Goal: Task Accomplishment & Management: Complete application form

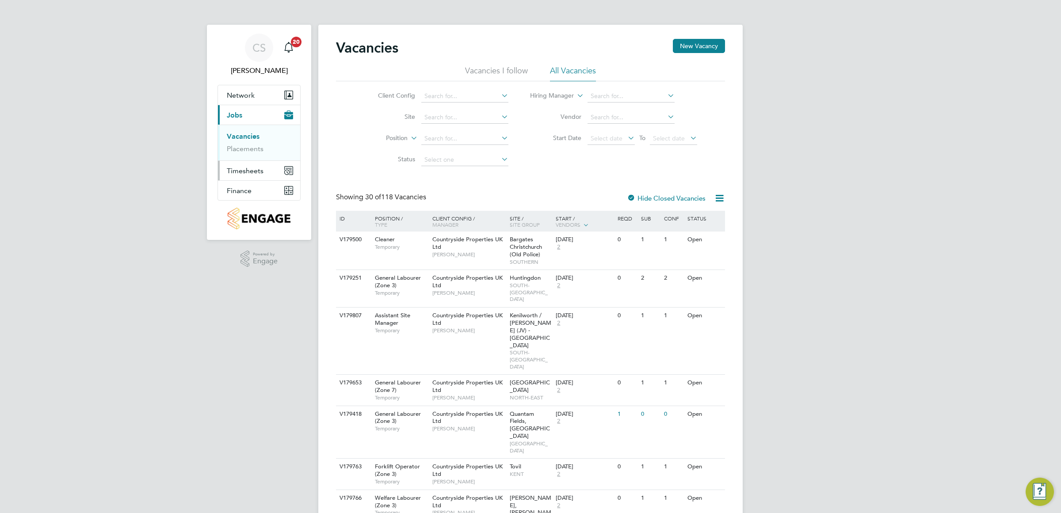
click at [248, 175] on span "Timesheets" at bounding box center [245, 171] width 37 height 8
click at [263, 155] on li "Timesheets" at bounding box center [260, 158] width 66 height 12
click at [255, 158] on link "Timesheets" at bounding box center [245, 156] width 37 height 8
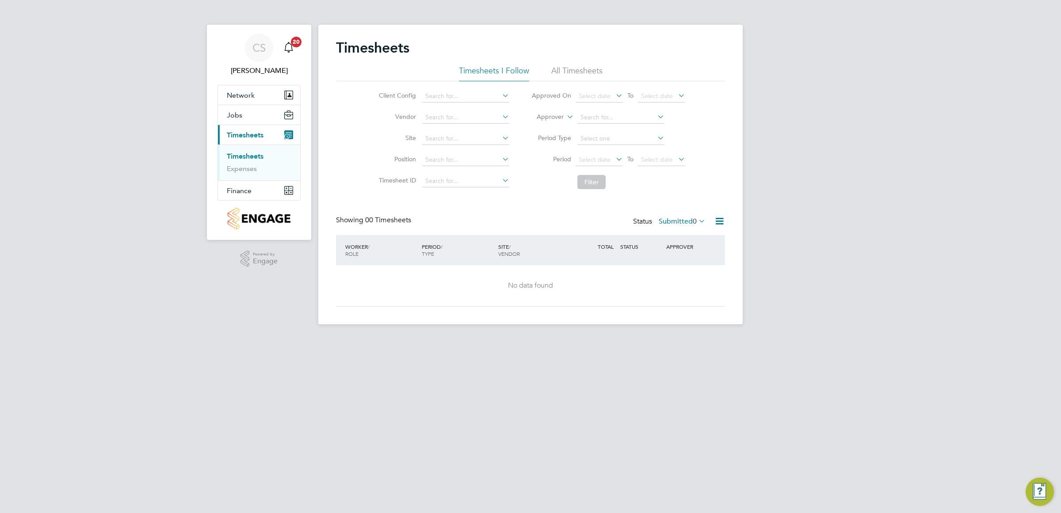
click at [738, 80] on div "Timesheets Timesheets I Follow All Timesheets Client Config Vendor Site Positio…" at bounding box center [530, 175] width 424 height 300
click at [263, 118] on button "Jobs" at bounding box center [259, 114] width 82 height 19
click at [253, 135] on link "Vacancies" at bounding box center [242, 136] width 31 height 8
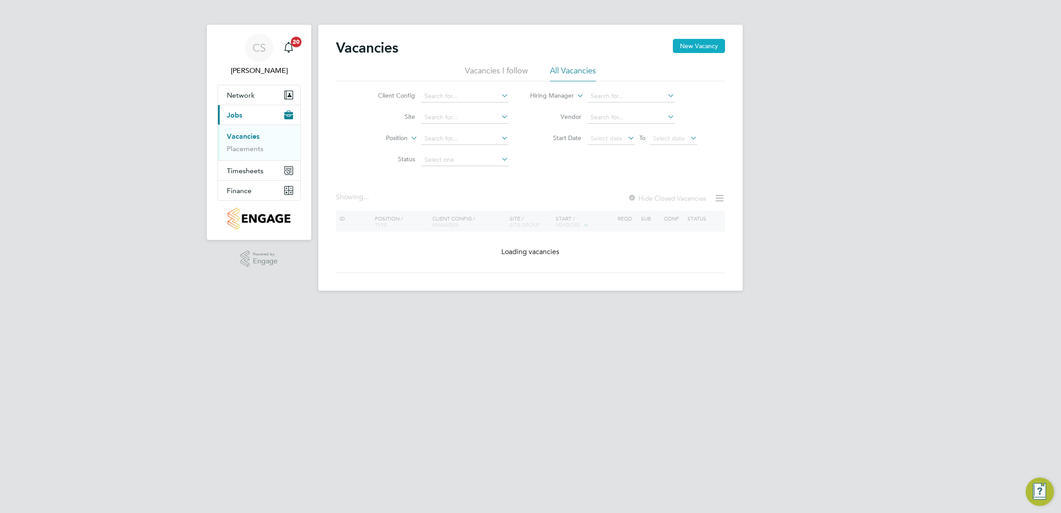
click at [686, 45] on button "New Vacancy" at bounding box center [699, 46] width 52 height 14
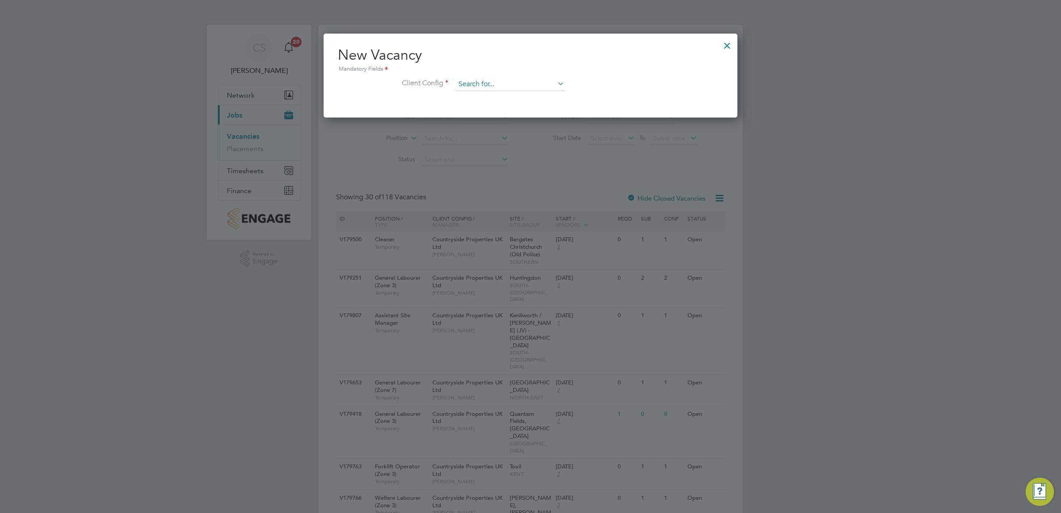
click at [511, 78] on input at bounding box center [509, 84] width 109 height 13
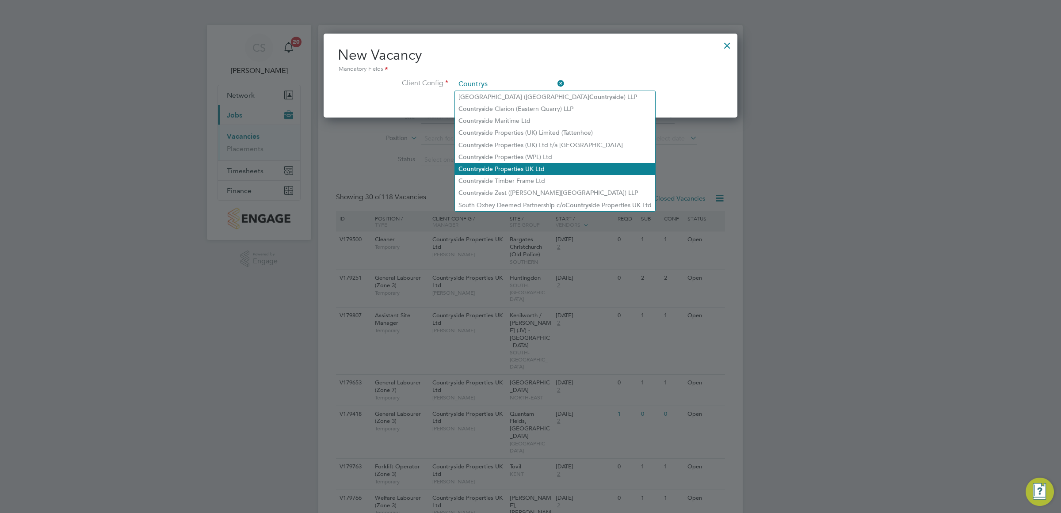
click at [538, 167] on li "Countrys ide Properties UK Ltd" at bounding box center [555, 169] width 200 height 12
type input "Countryside Properties UK Ltd"
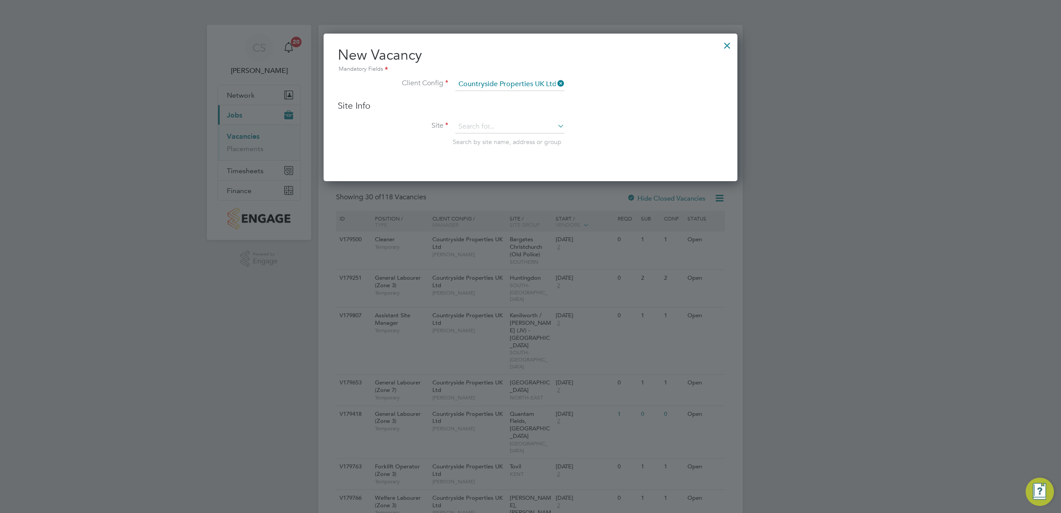
scroll to position [148, 414]
click at [526, 132] on input at bounding box center [509, 126] width 109 height 13
click at [526, 133] on li "RAF U pwood" at bounding box center [510, 139] width 110 height 12
type input "RAF Upwood"
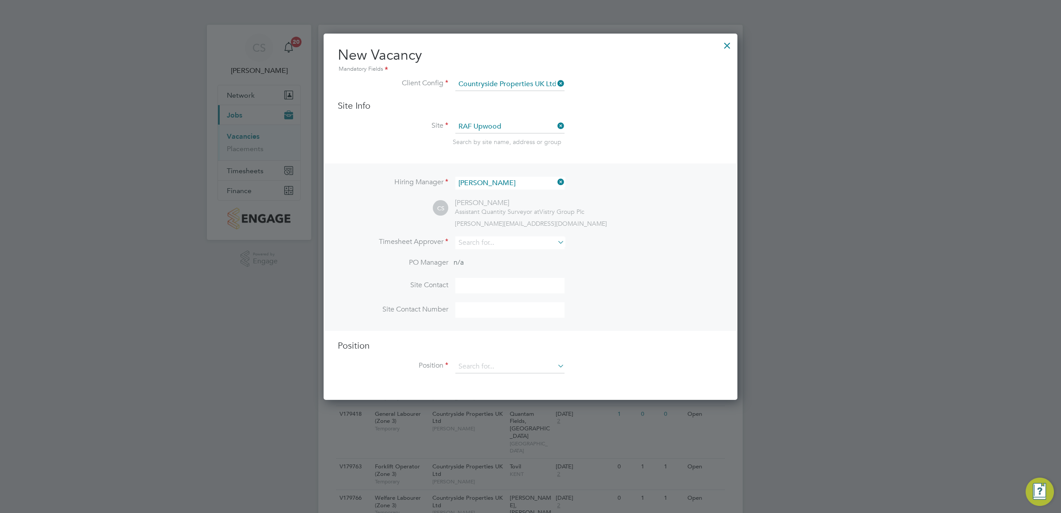
scroll to position [368, 414]
click at [502, 238] on input at bounding box center [509, 242] width 109 height 13
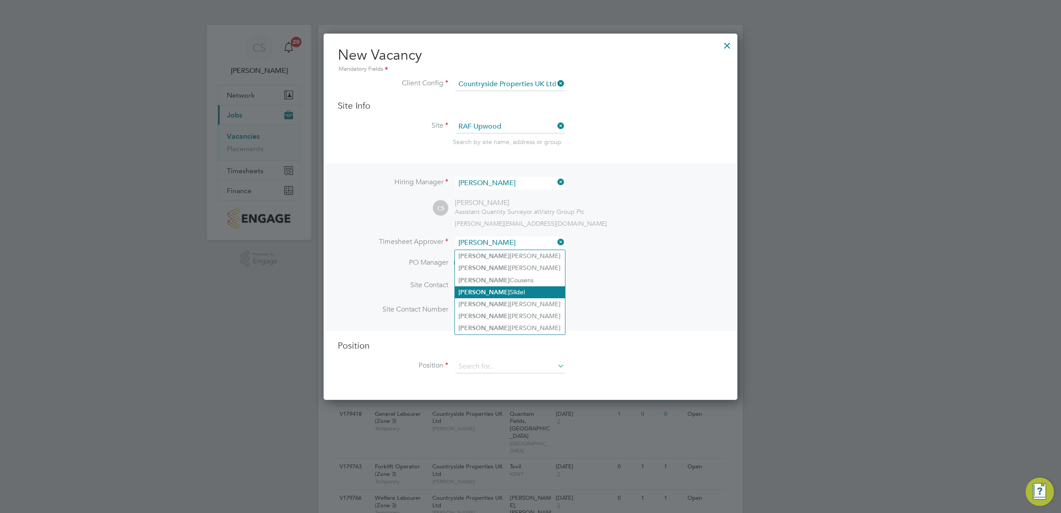
click at [509, 292] on li "[PERSON_NAME]" at bounding box center [510, 292] width 110 height 12
type input "[PERSON_NAME]"
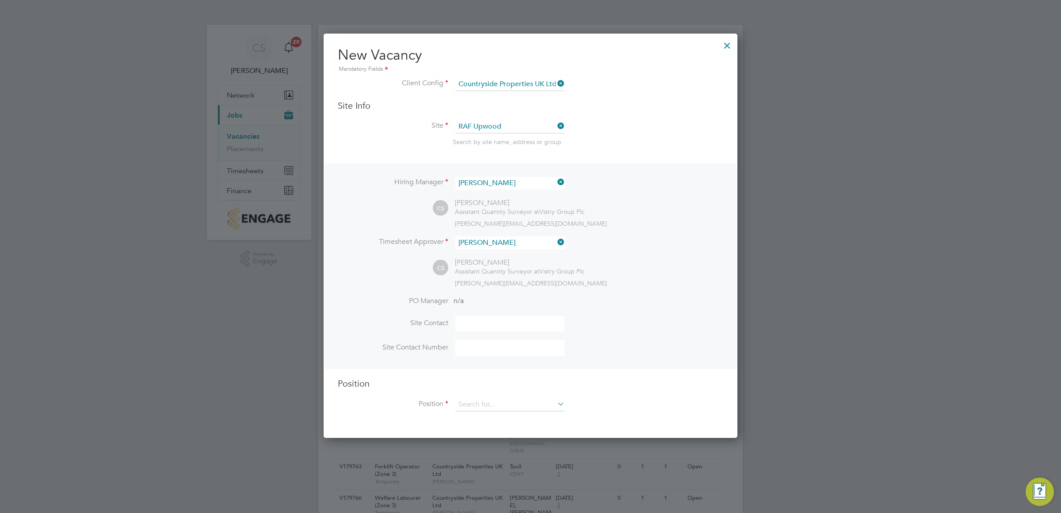
scroll to position [406, 414]
click at [500, 331] on input at bounding box center [509, 323] width 109 height 15
type input "[PERSON_NAME]"
type input "07936948317"
type input "Gate Person (Zone 3)"
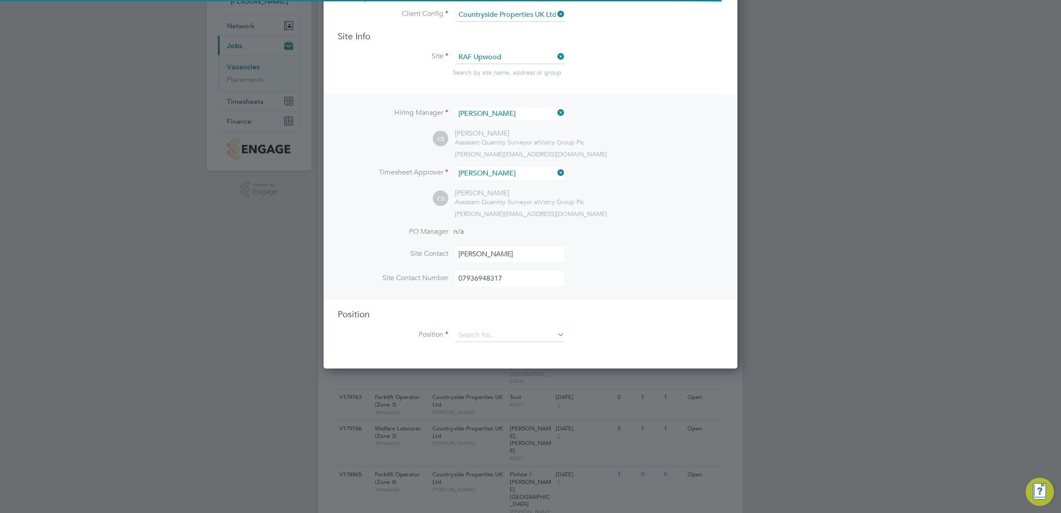
scroll to position [110, 0]
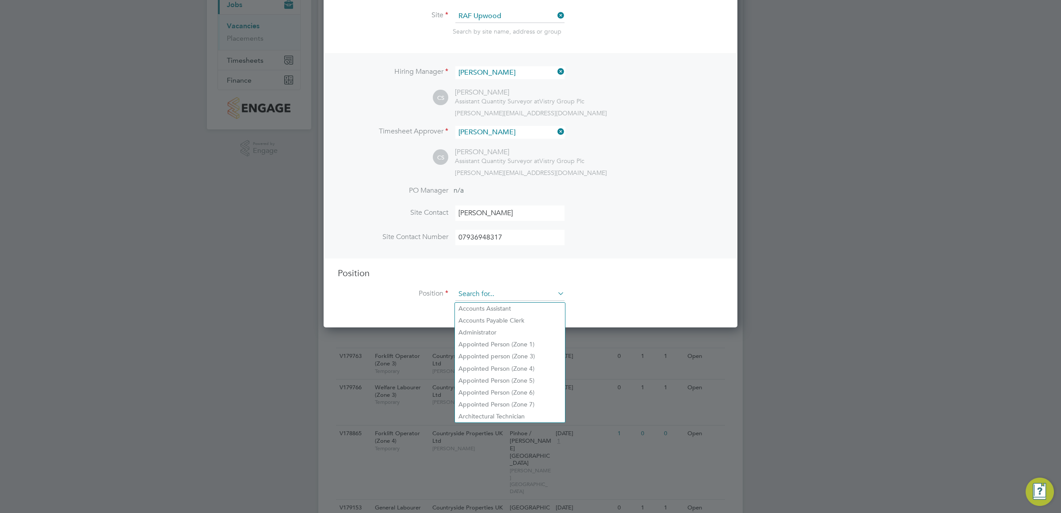
click at [511, 300] on input at bounding box center [509, 294] width 109 height 13
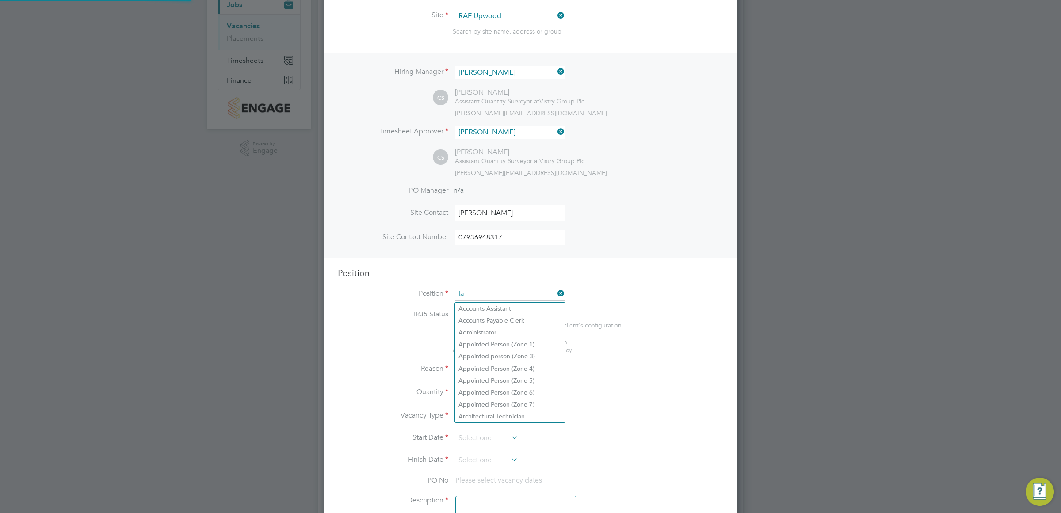
scroll to position [1273, 414]
click at [513, 335] on li "General Labourer (Zone 3)" at bounding box center [510, 333] width 110 height 12
type input "General Labourer (Zone 3)"
type textarea "- General labouring duties - Supporting the trades on site - Moving materials a…"
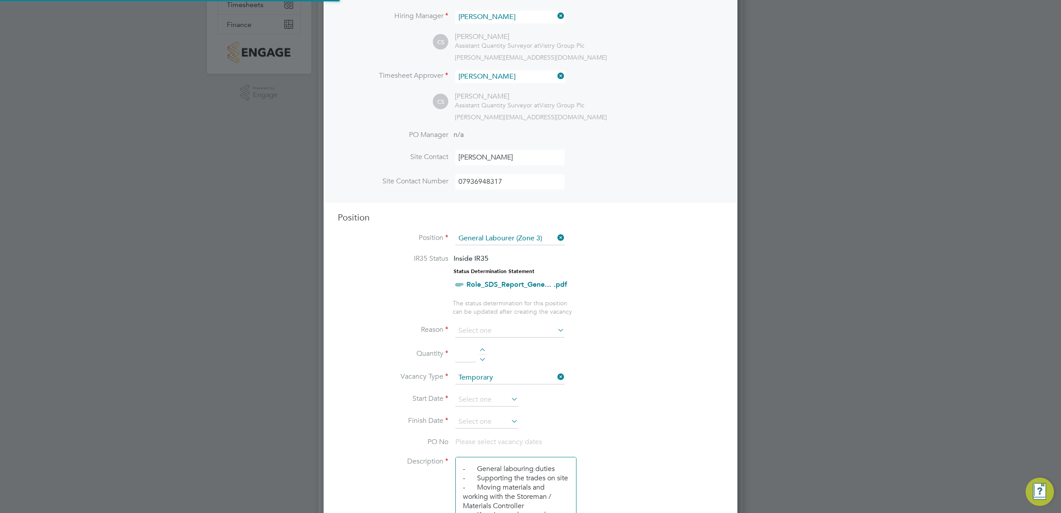
scroll to position [221, 0]
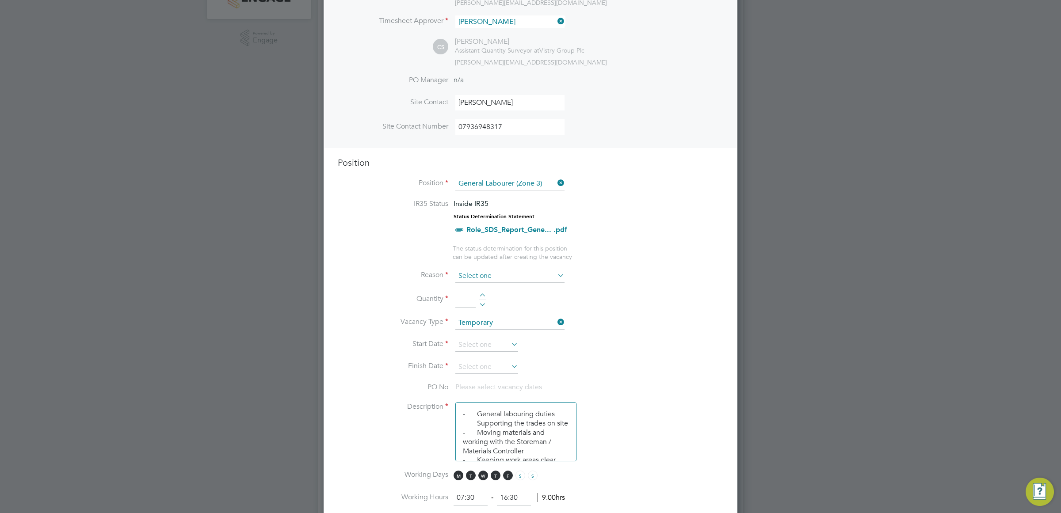
click at [493, 274] on input at bounding box center [509, 276] width 109 height 13
click at [499, 314] on li "Extra Work" at bounding box center [510, 312] width 110 height 11
type input "Extra Work"
click at [482, 294] on div at bounding box center [483, 296] width 8 height 6
type input "1"
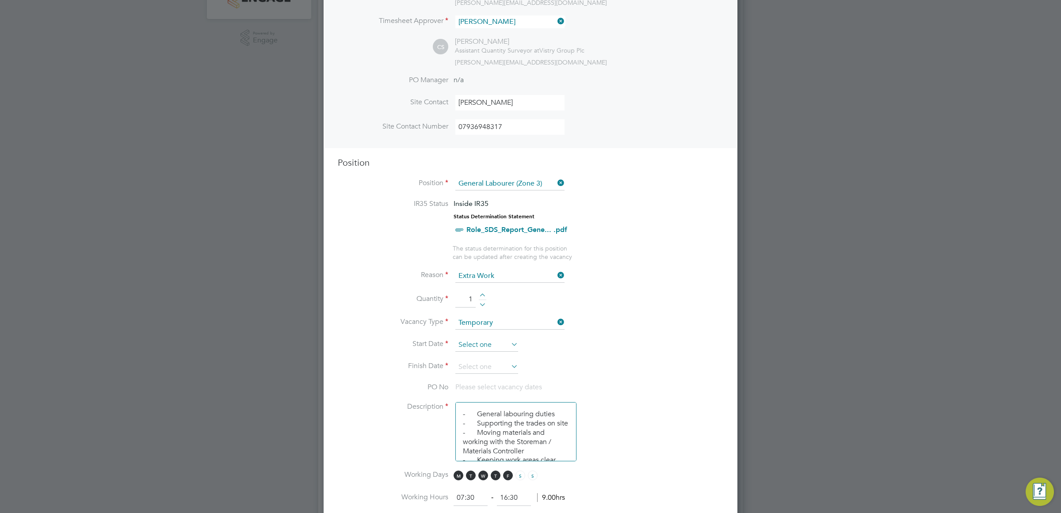
click at [493, 343] on input at bounding box center [486, 345] width 63 height 13
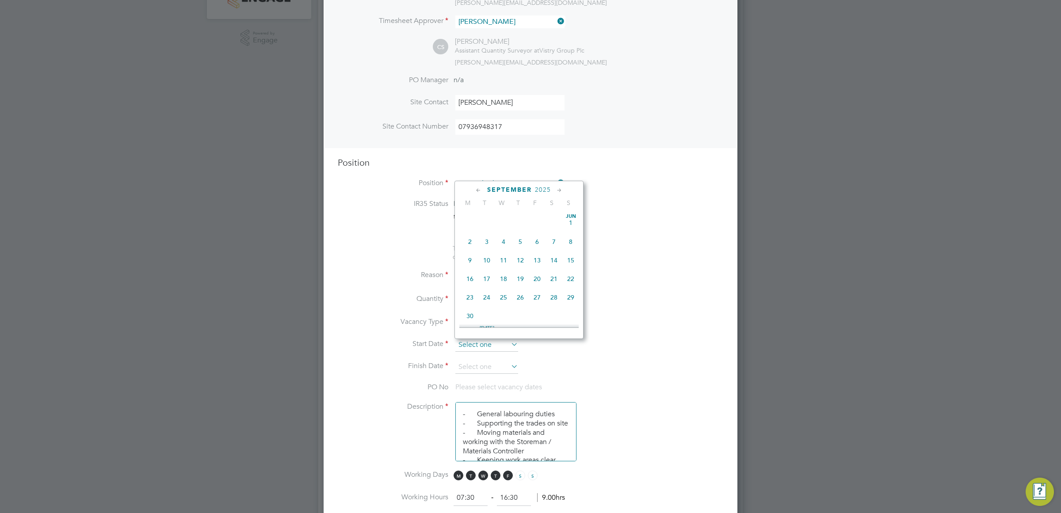
scroll to position [271, 0]
click at [466, 277] on span "8" at bounding box center [469, 269] width 17 height 17
type input "[DATE]"
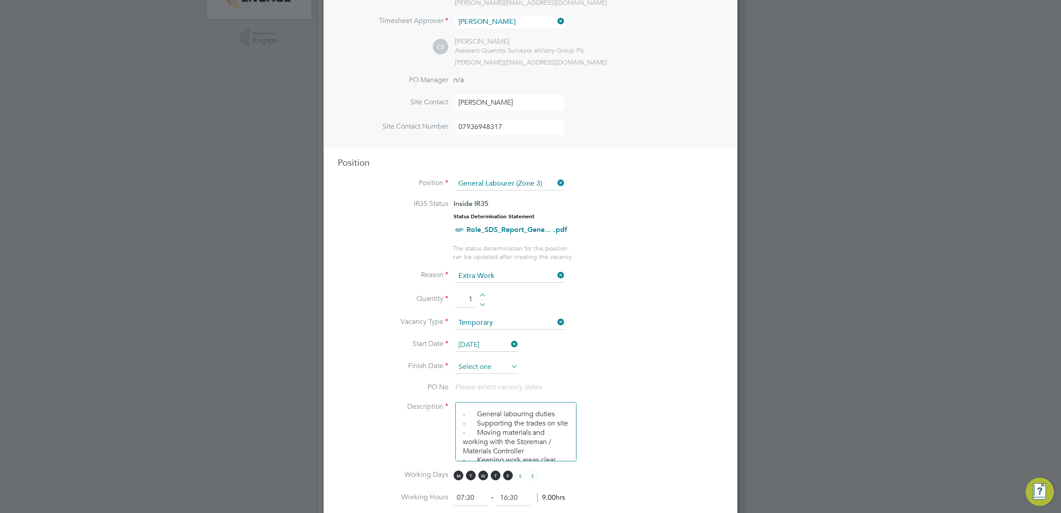
click at [490, 368] on input at bounding box center [486, 367] width 63 height 13
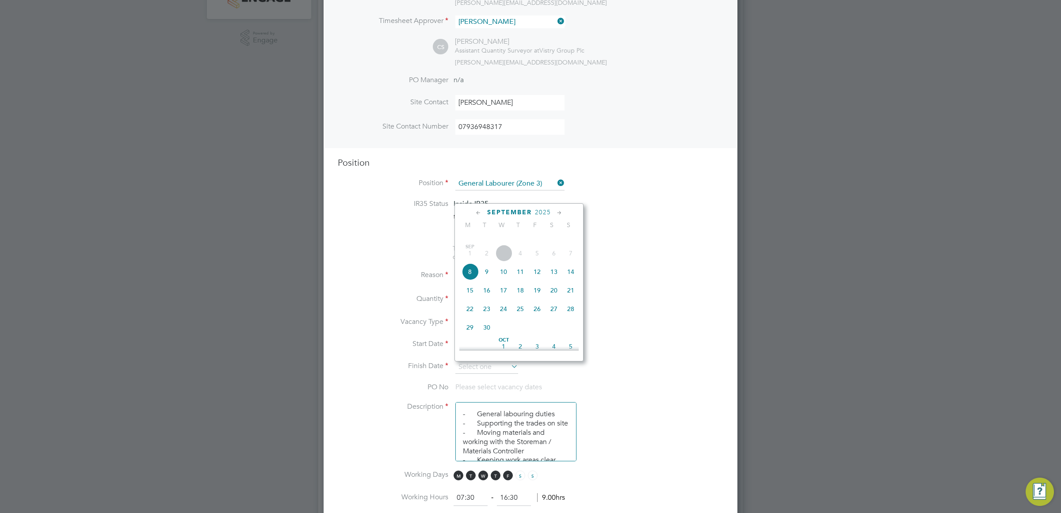
click at [524, 280] on span "11" at bounding box center [520, 271] width 17 height 17
type input "[DATE]"
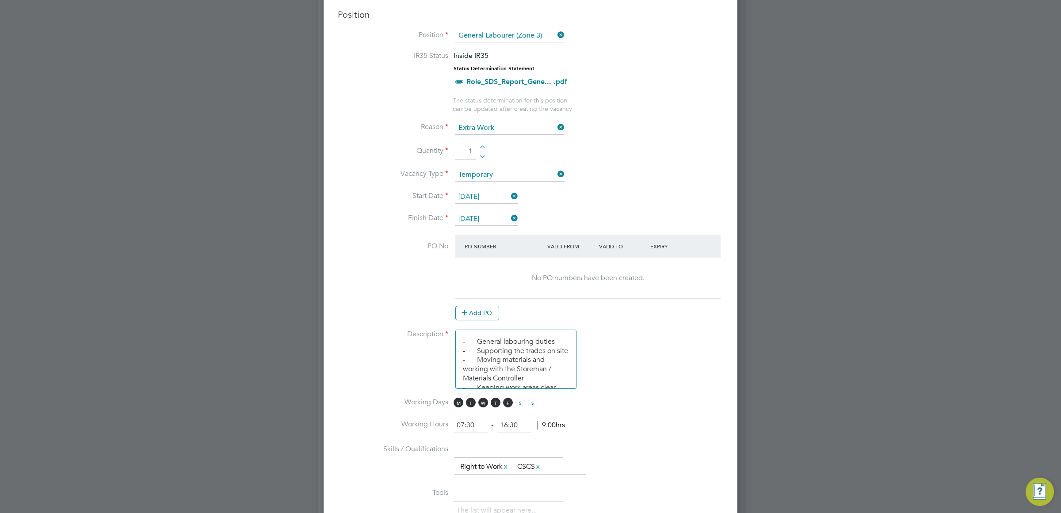
scroll to position [387, 0]
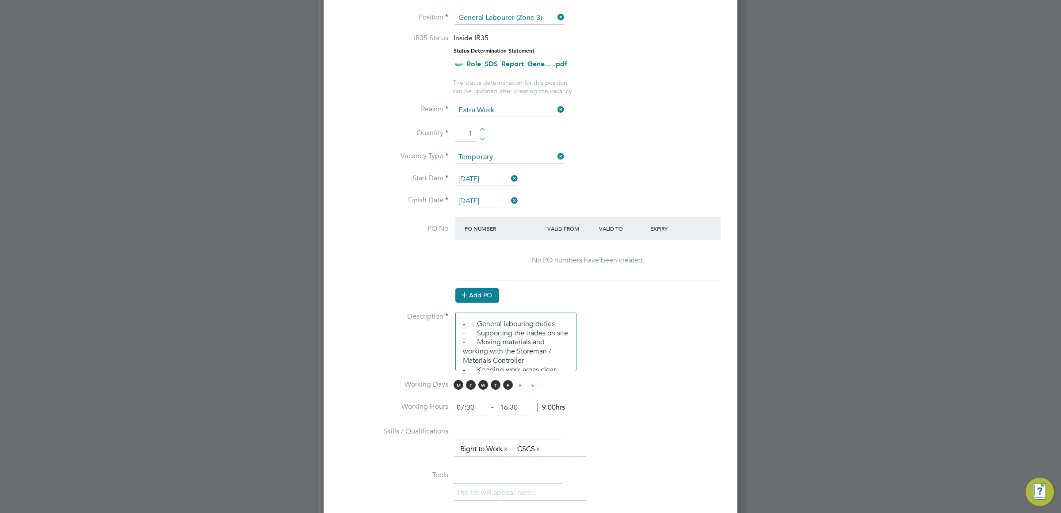
click at [479, 301] on button "Add PO" at bounding box center [477, 295] width 44 height 14
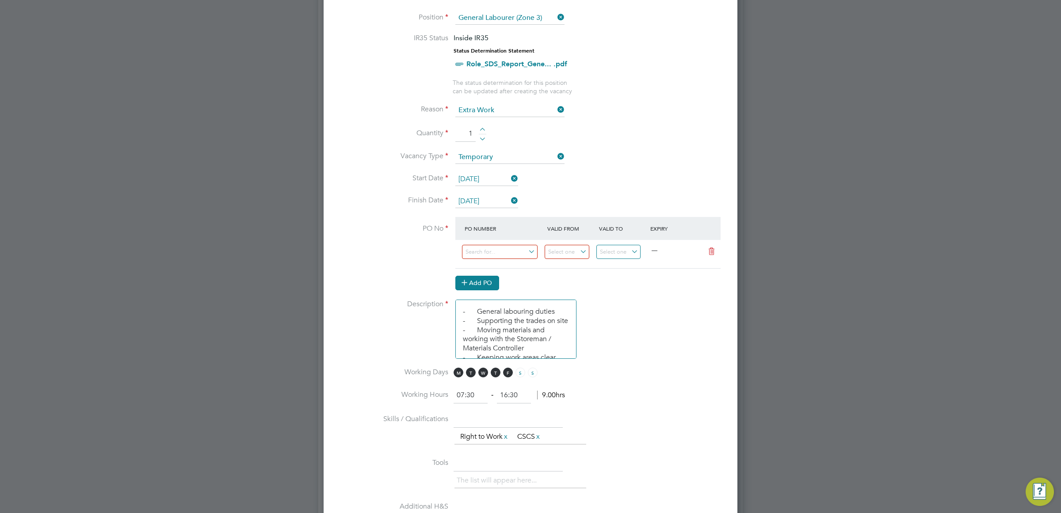
scroll to position [1338, 414]
click at [489, 252] on input at bounding box center [500, 252] width 76 height 15
type input "MZ053"
click at [494, 288] on li "MZ053" at bounding box center [499, 291] width 76 height 12
type input "[DATE]"
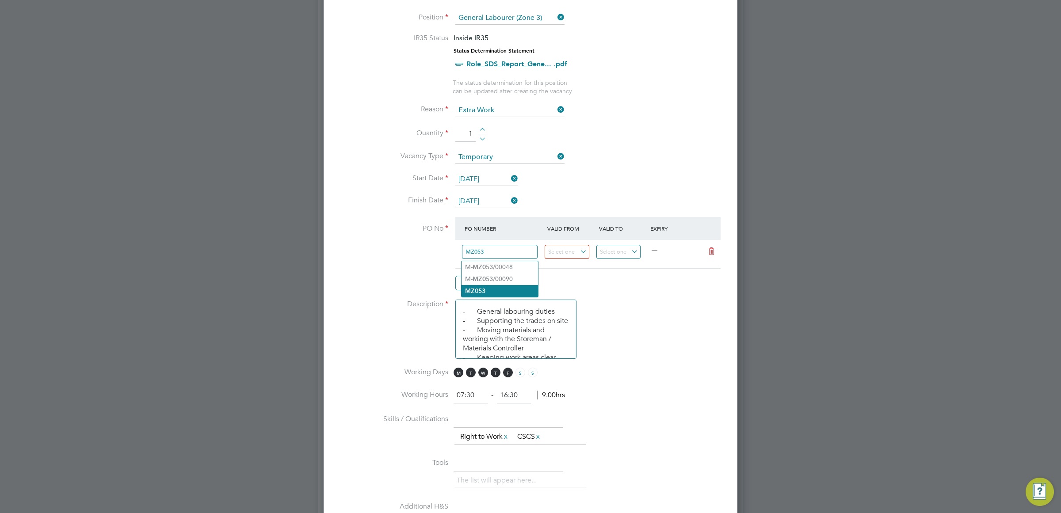
type input "[DATE]"
click at [601, 281] on div "Add PO" at bounding box center [587, 283] width 265 height 14
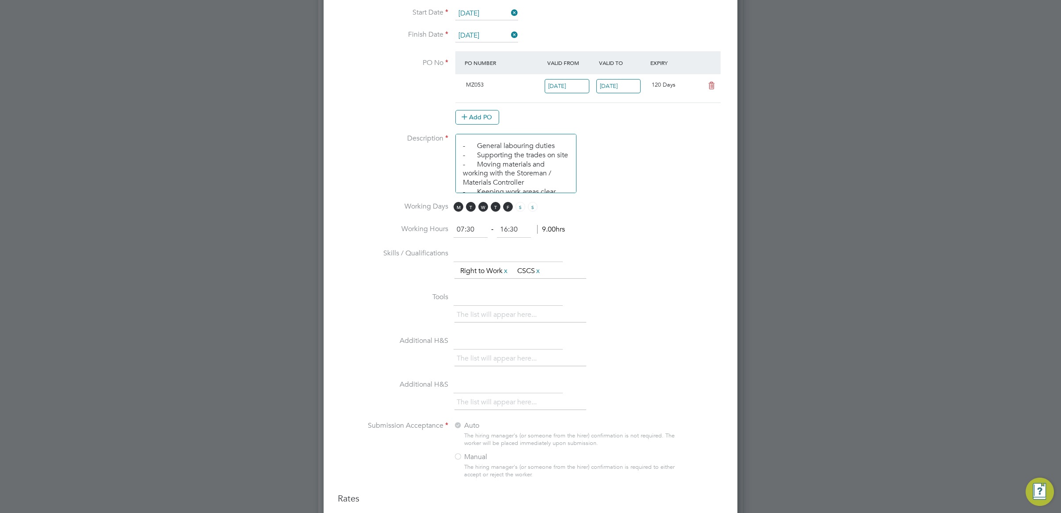
click at [468, 230] on input "07:30" at bounding box center [470, 230] width 34 height 16
type input "08:00"
click at [697, 254] on li "Skills / Qualifications The list will appear here... Right to Work x CSCS x" at bounding box center [530, 269] width 385 height 44
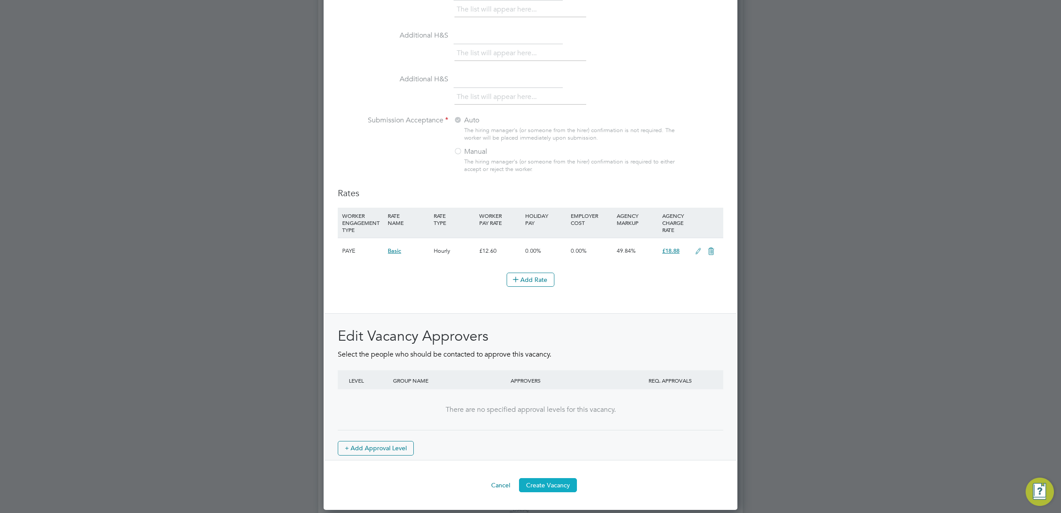
click at [539, 484] on button "Create Vacancy" at bounding box center [548, 485] width 58 height 14
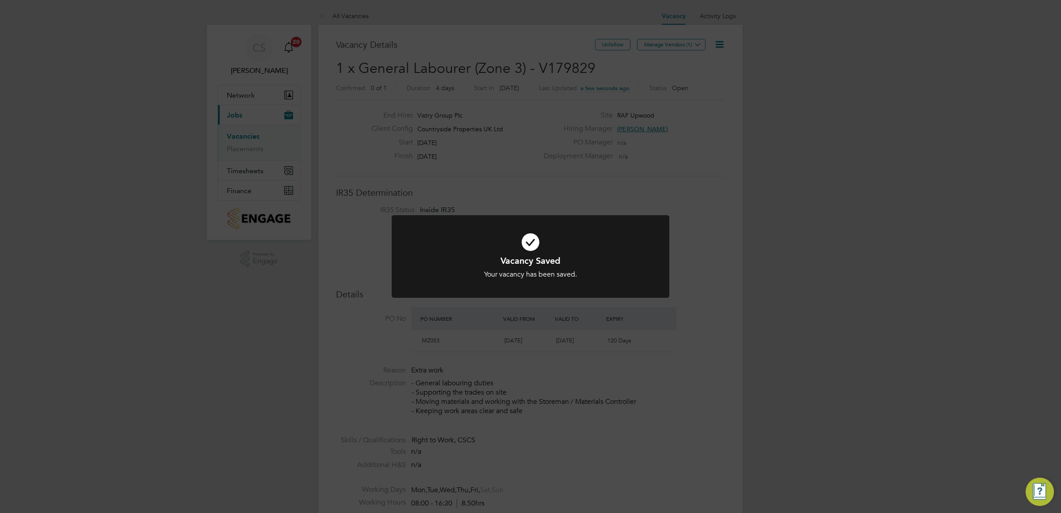
click at [635, 169] on div "Vacancy Saved Your vacancy has been saved. Cancel Okay" at bounding box center [530, 256] width 1061 height 513
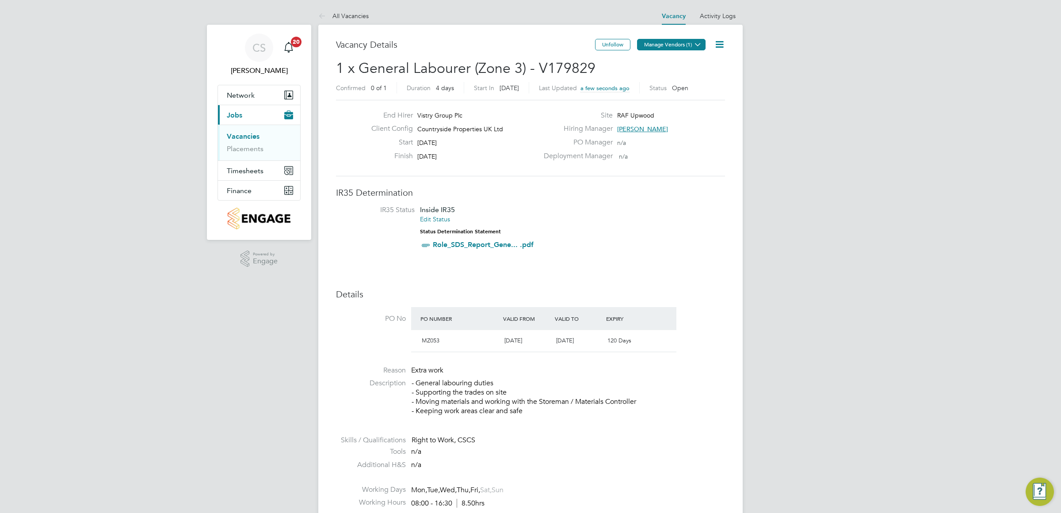
click at [679, 49] on button "Manage Vendors (1)" at bounding box center [671, 44] width 69 height 11
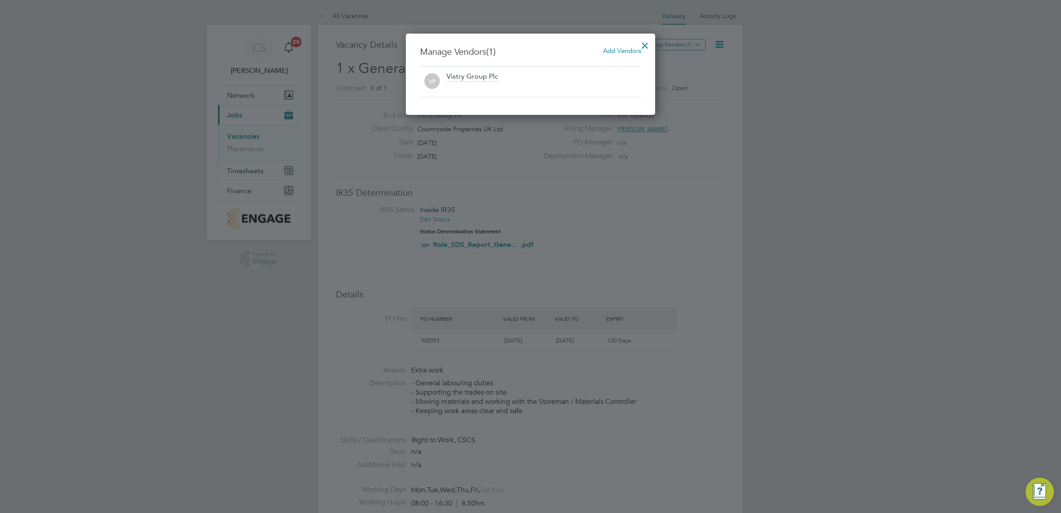
click at [605, 50] on span "Add Vendors" at bounding box center [622, 50] width 38 height 8
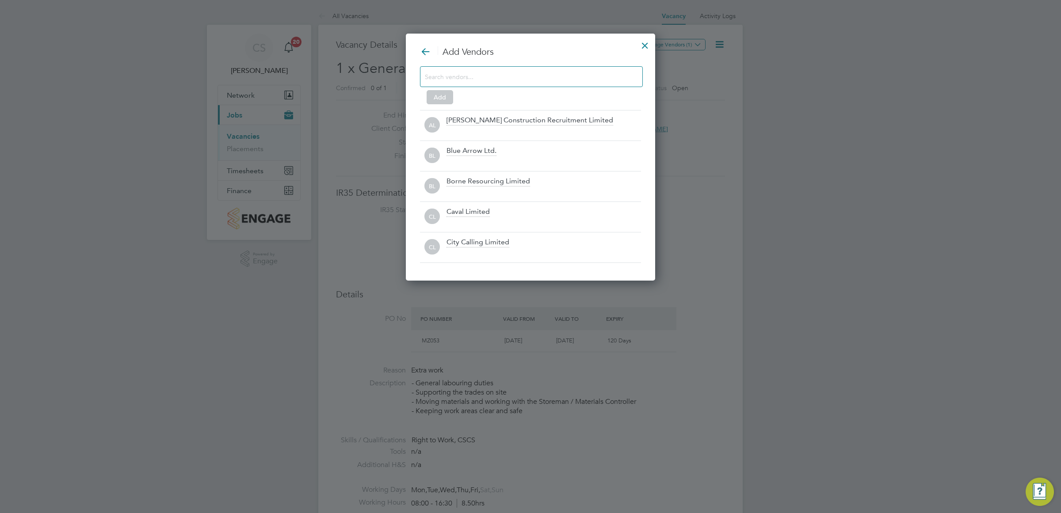
click at [509, 74] on input at bounding box center [524, 76] width 199 height 11
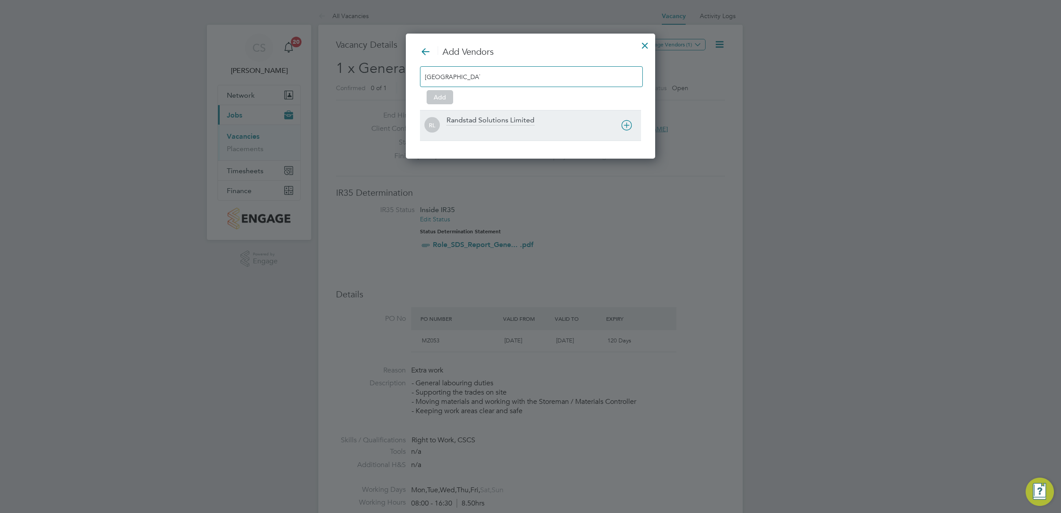
type input "[GEOGRAPHIC_DATA]"
click at [504, 116] on div "Randstad Solutions Limited" at bounding box center [490, 121] width 88 height 10
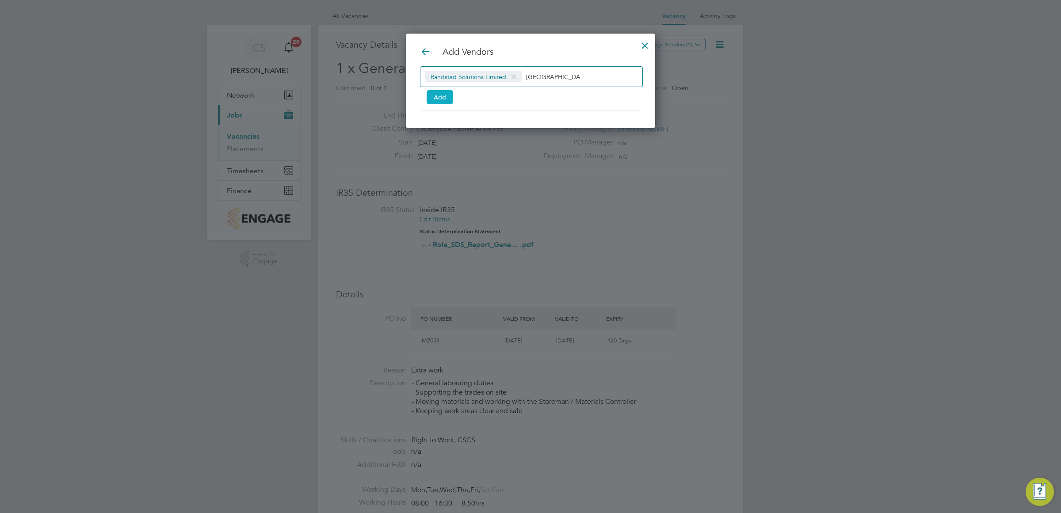
click at [443, 96] on button "Add" at bounding box center [439, 97] width 27 height 14
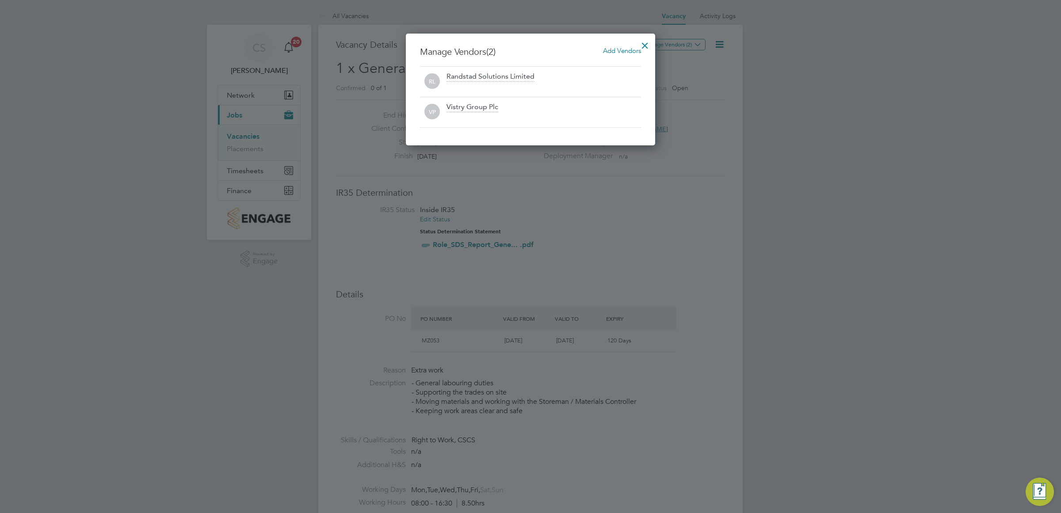
click at [642, 45] on div at bounding box center [645, 43] width 16 height 16
